Goal: Navigation & Orientation: Find specific page/section

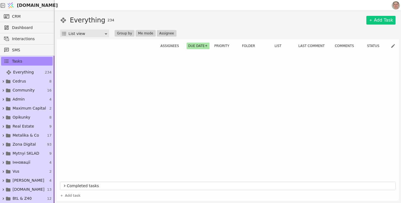
scroll to position [271, 0]
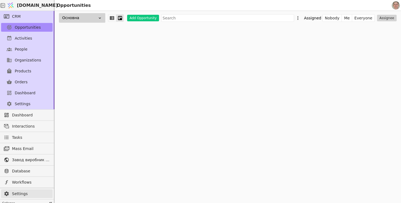
click at [31, 195] on span "Settings" at bounding box center [31, 194] width 38 height 6
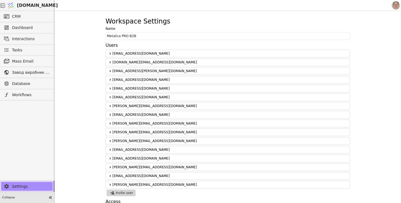
click at [26, 193] on div "Collapse" at bounding box center [27, 197] width 54 height 11
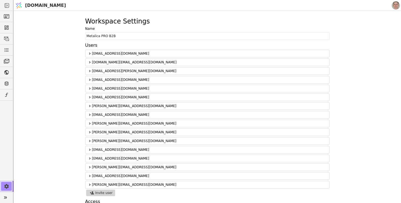
scroll to position [498, 0]
